Goal: Task Accomplishment & Management: Manage account settings

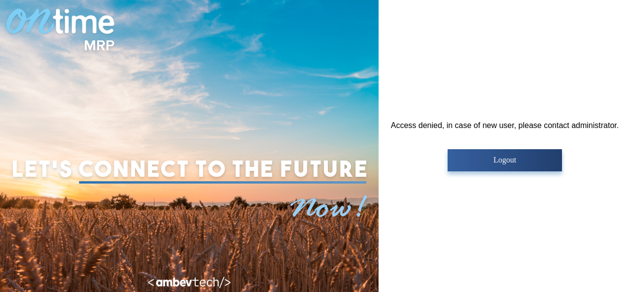
click at [493, 166] on button "Logout" at bounding box center [505, 160] width 114 height 22
click at [499, 166] on button "Logout" at bounding box center [505, 160] width 114 height 22
click at [494, 162] on p "Logout" at bounding box center [505, 160] width 108 height 9
